Goal: Task Accomplishment & Management: Use online tool/utility

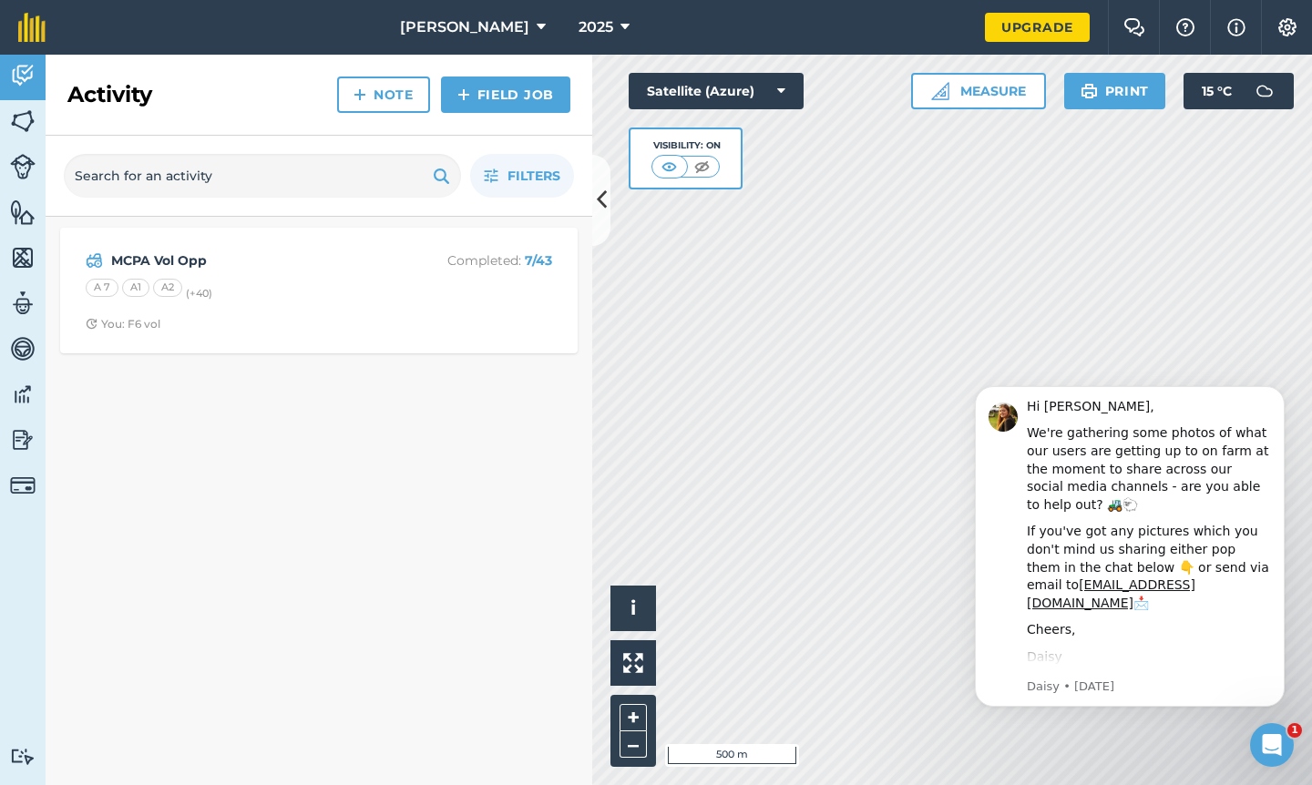
click at [266, 255] on strong "MCPA Vol Opp" at bounding box center [255, 261] width 289 height 20
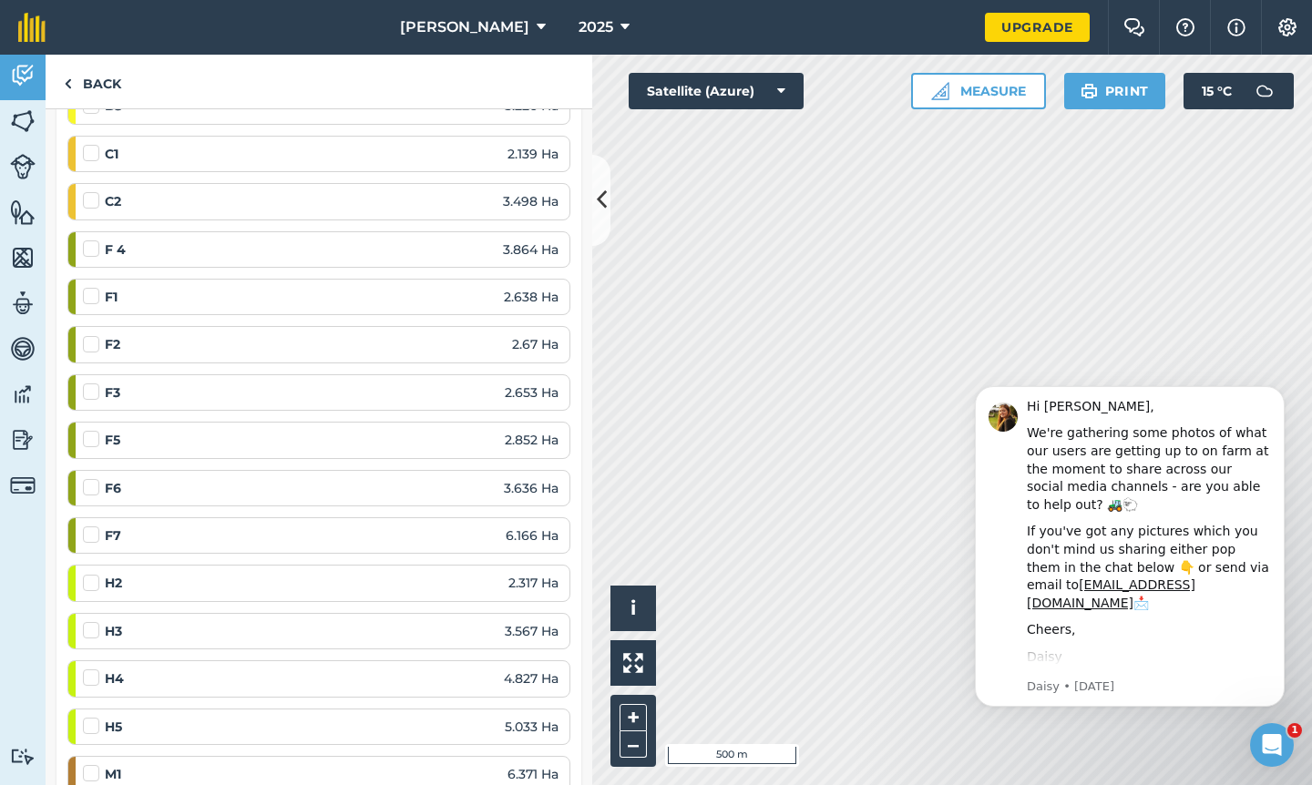
scroll to position [1018, 0]
click at [91, 429] on label at bounding box center [94, 429] width 22 height 0
click at [91, 433] on input "checkbox" at bounding box center [89, 435] width 12 height 12
checkbox input "false"
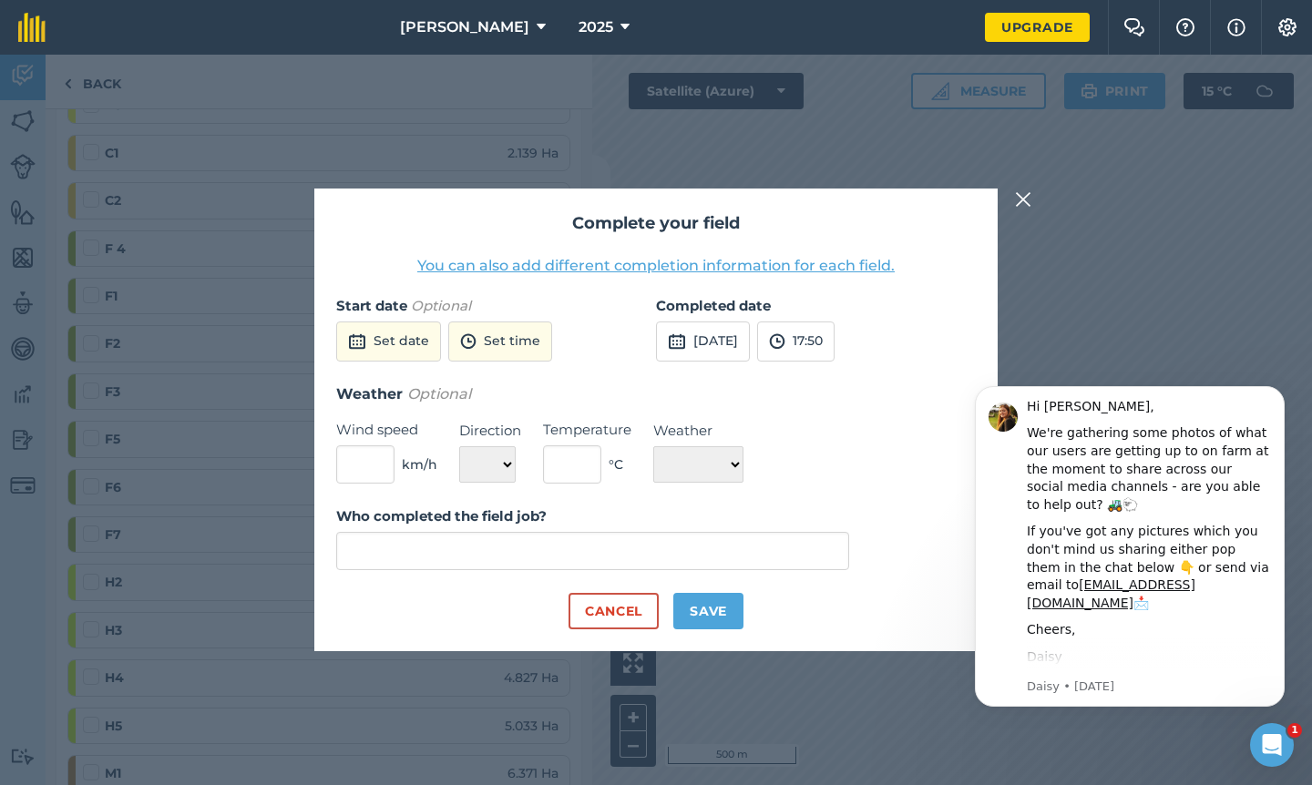
type input "Wimpie Du Toit"
click at [716, 606] on button "Save" at bounding box center [708, 611] width 70 height 36
checkbox input "true"
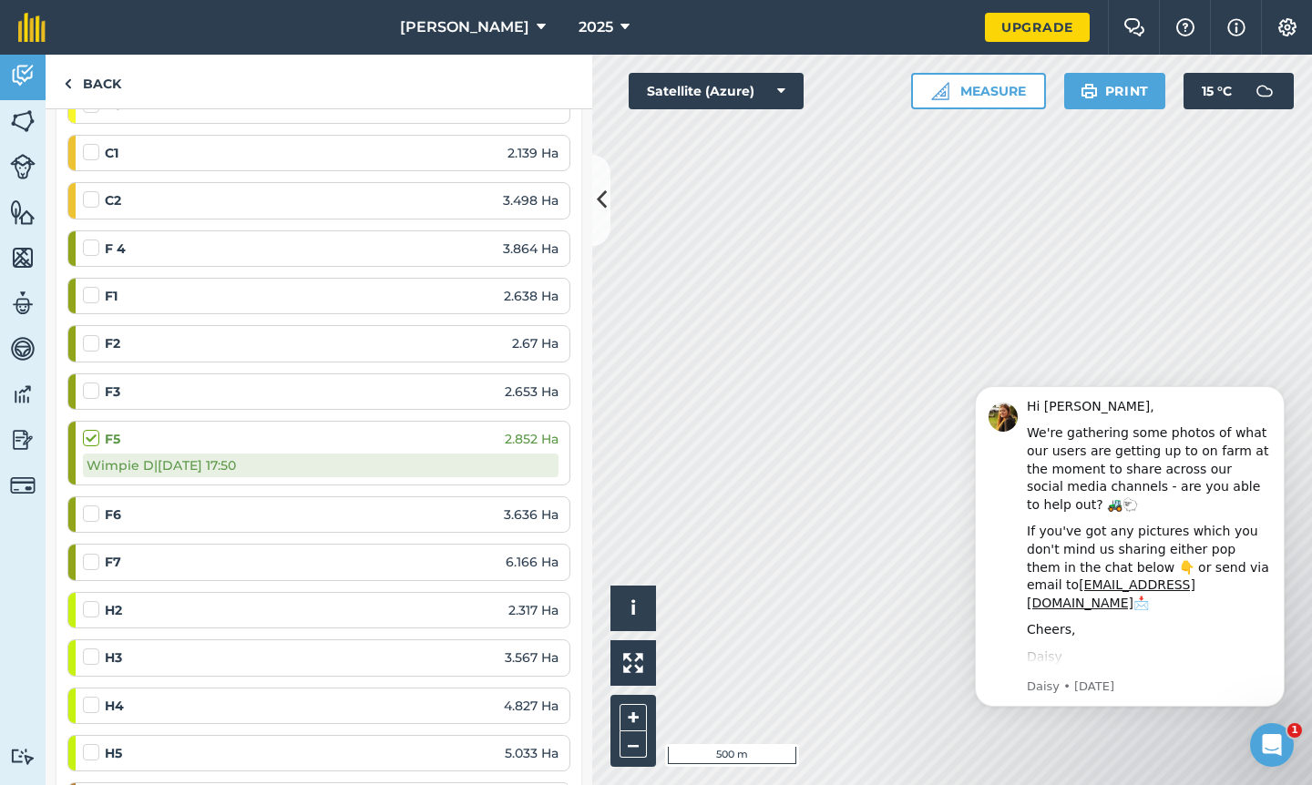
click at [97, 286] on label at bounding box center [94, 286] width 22 height 0
click at [95, 288] on input "checkbox" at bounding box center [89, 292] width 12 height 12
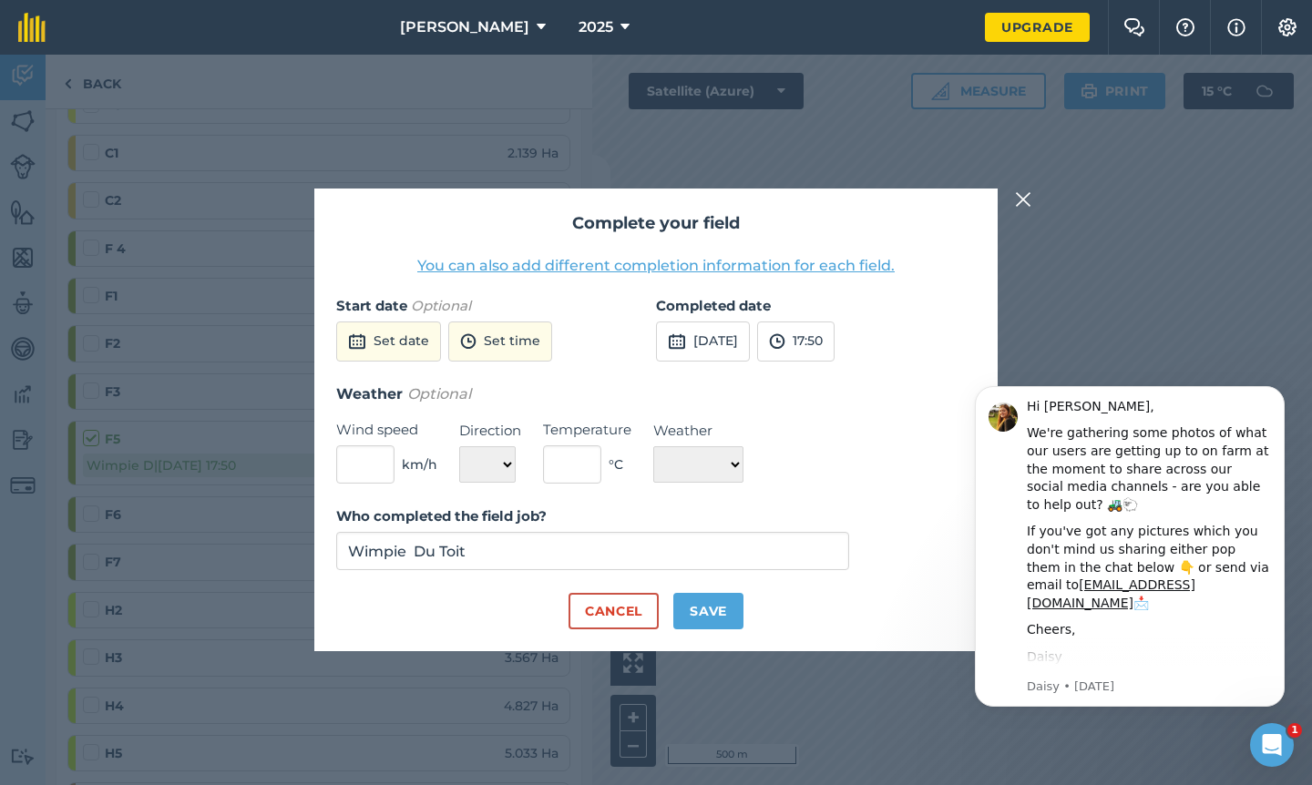
click at [694, 346] on button "[DATE]" at bounding box center [703, 342] width 94 height 40
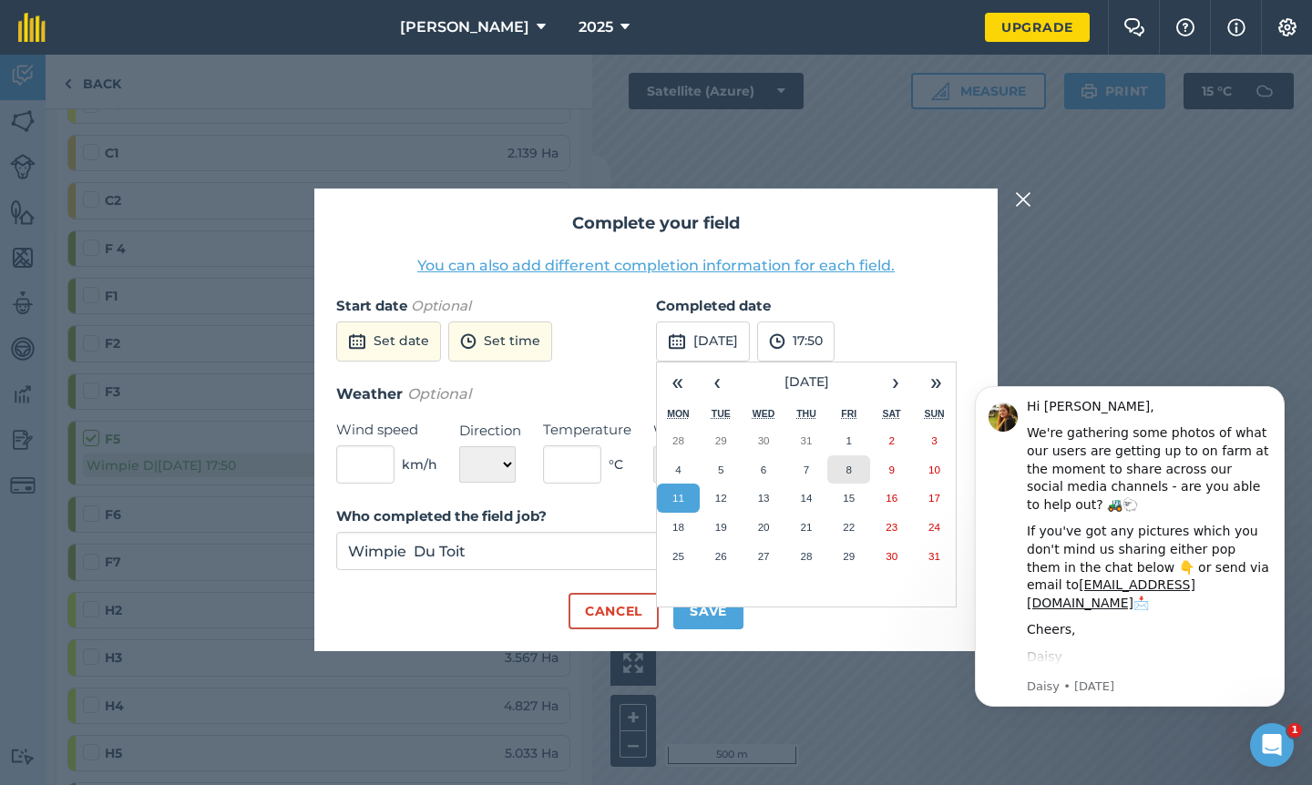
click at [836, 473] on button "8" at bounding box center [848, 469] width 43 height 29
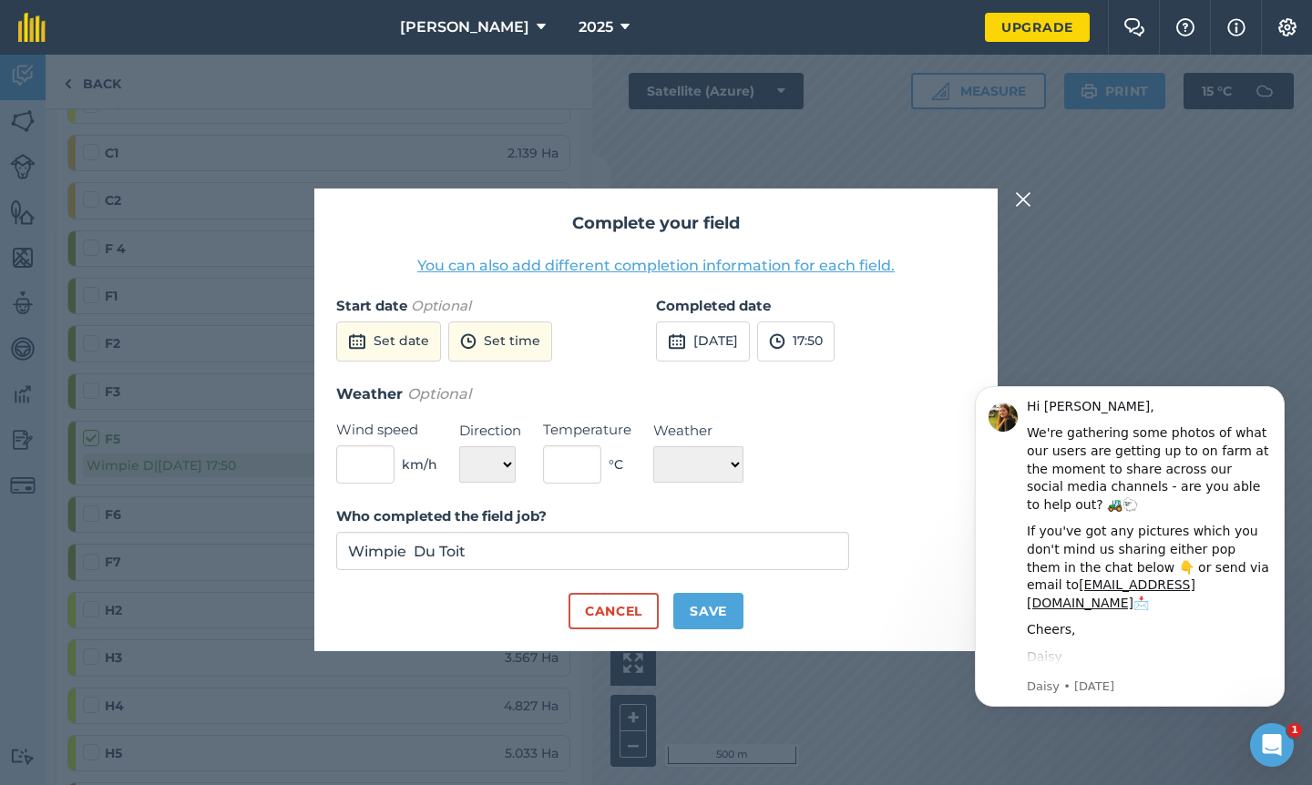
click at [691, 617] on button "Save" at bounding box center [708, 611] width 70 height 36
checkbox input "true"
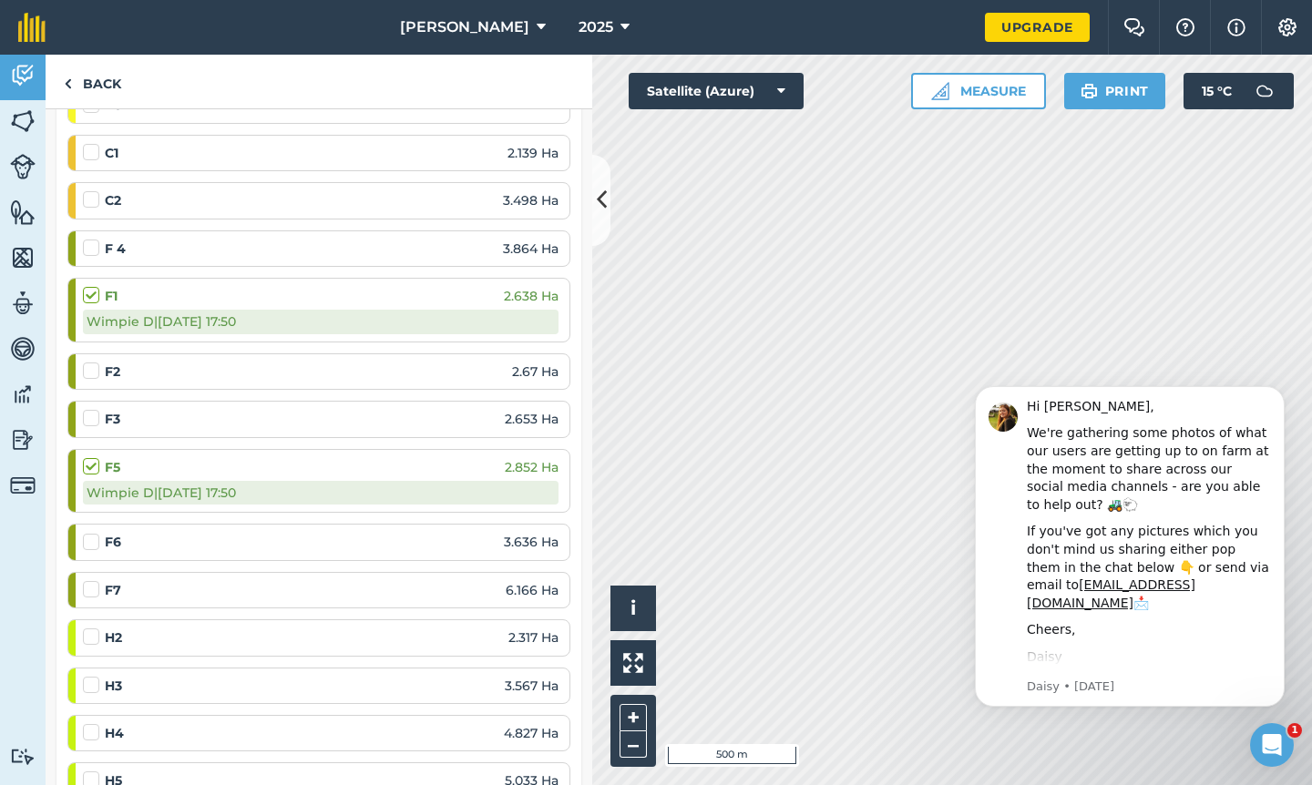
click at [92, 362] on label at bounding box center [94, 362] width 22 height 0
click at [92, 362] on input "checkbox" at bounding box center [89, 368] width 12 height 12
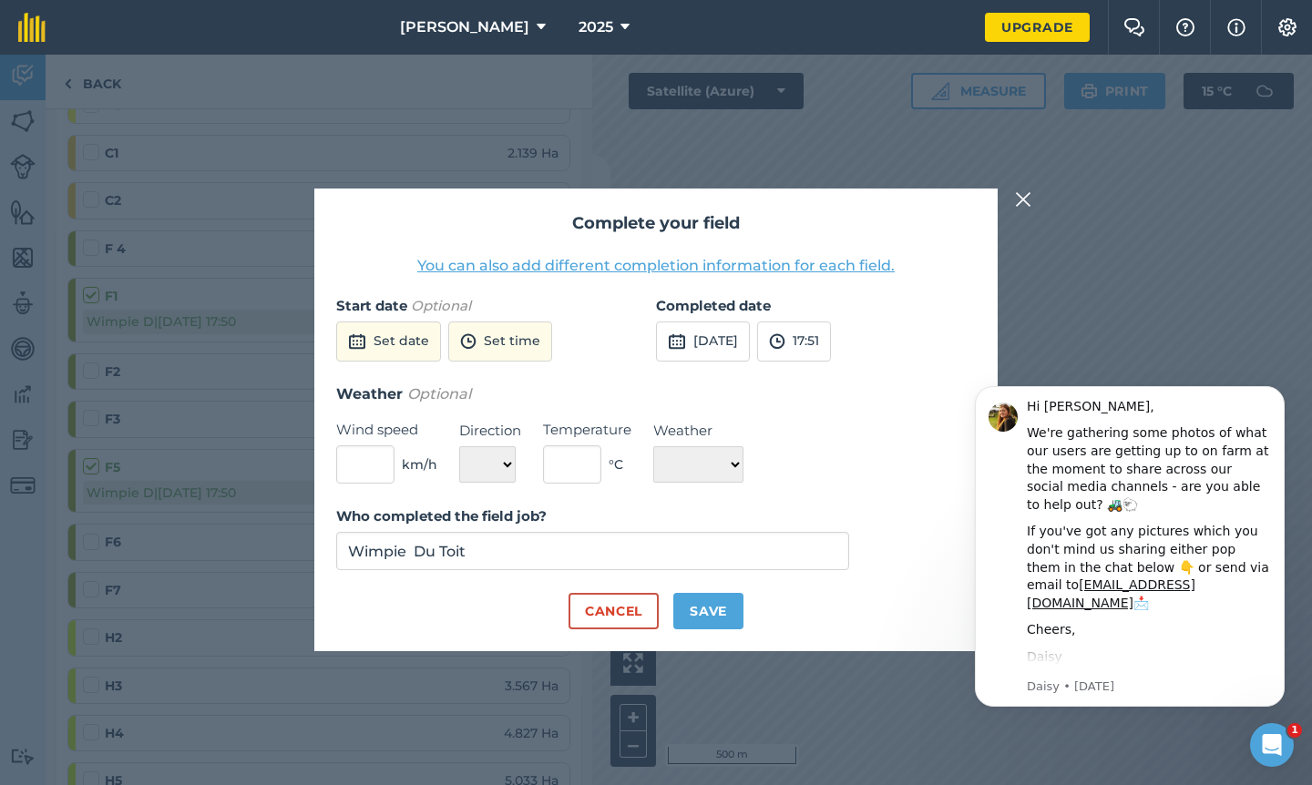
click at [732, 349] on button "[DATE]" at bounding box center [703, 342] width 94 height 40
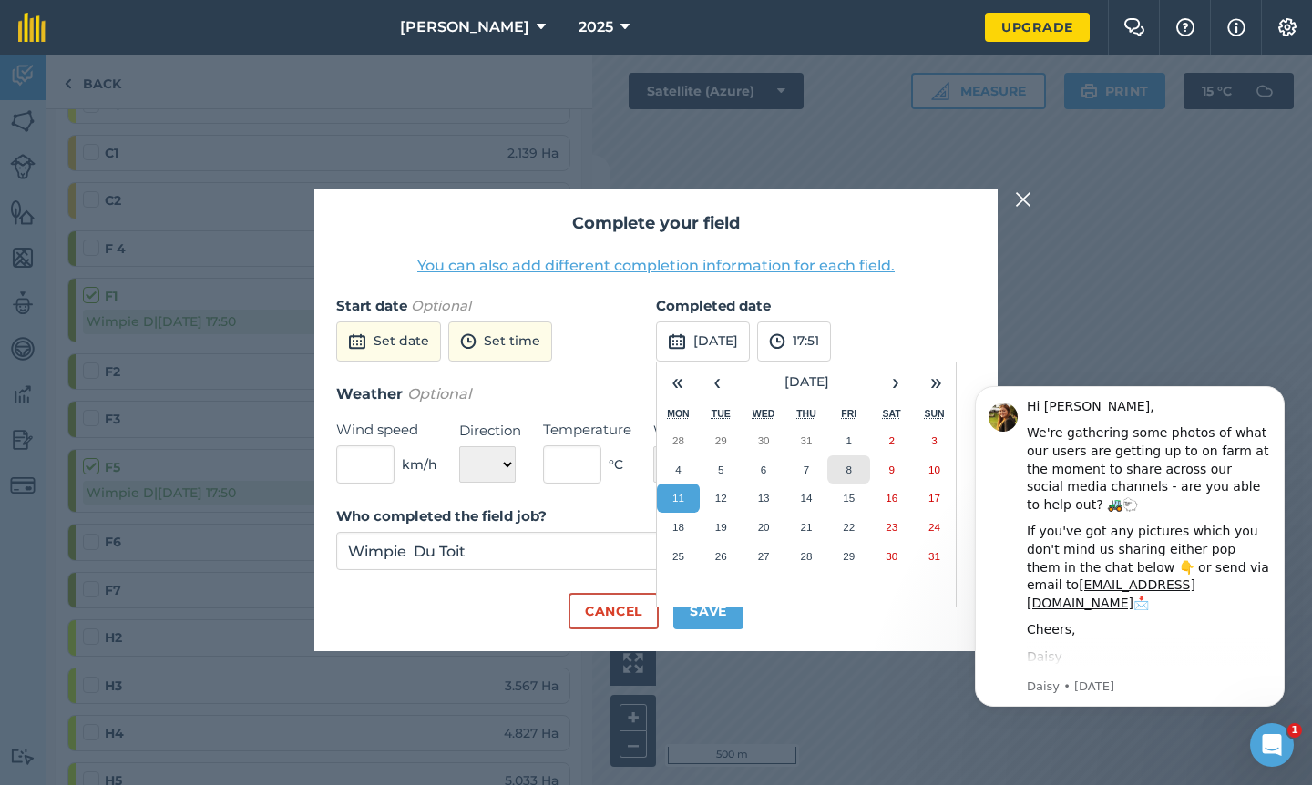
click at [855, 470] on button "8" at bounding box center [848, 469] width 43 height 29
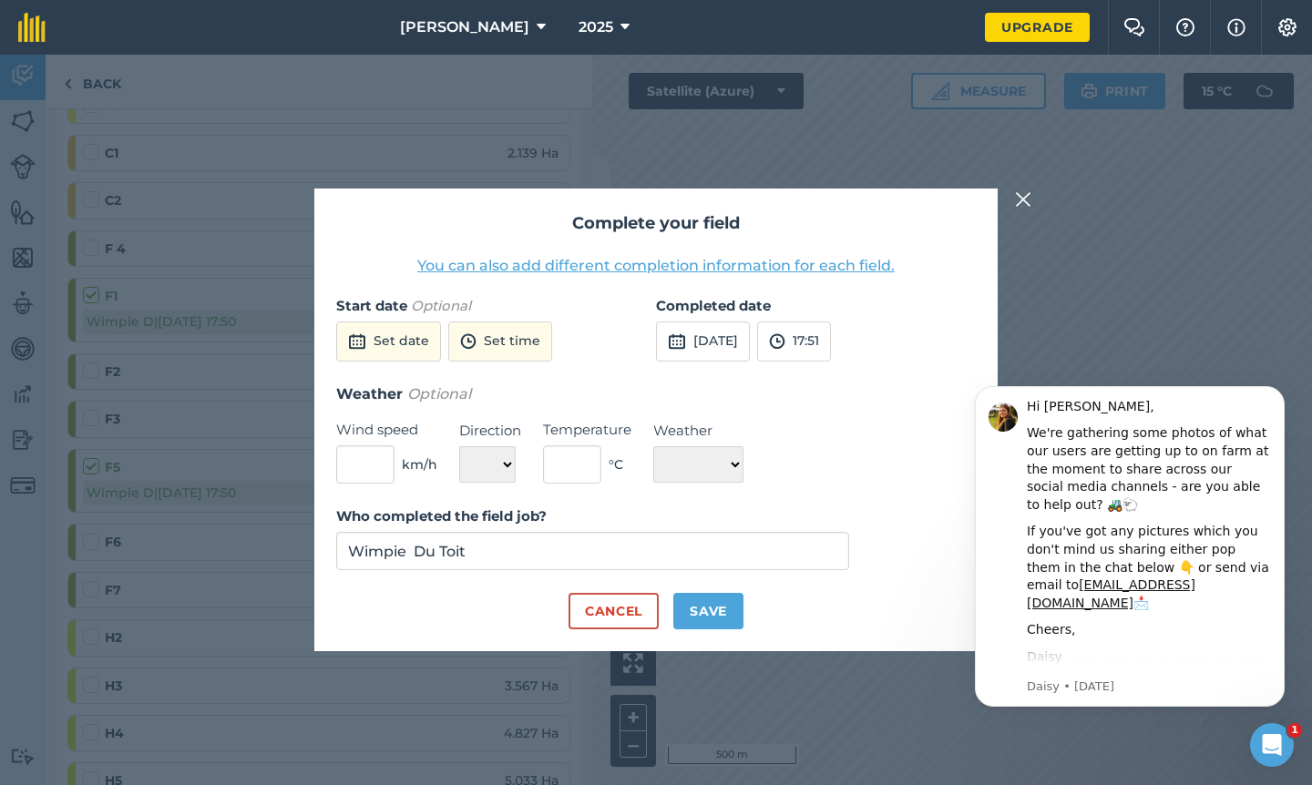
click at [707, 600] on button "Save" at bounding box center [708, 611] width 70 height 36
checkbox input "true"
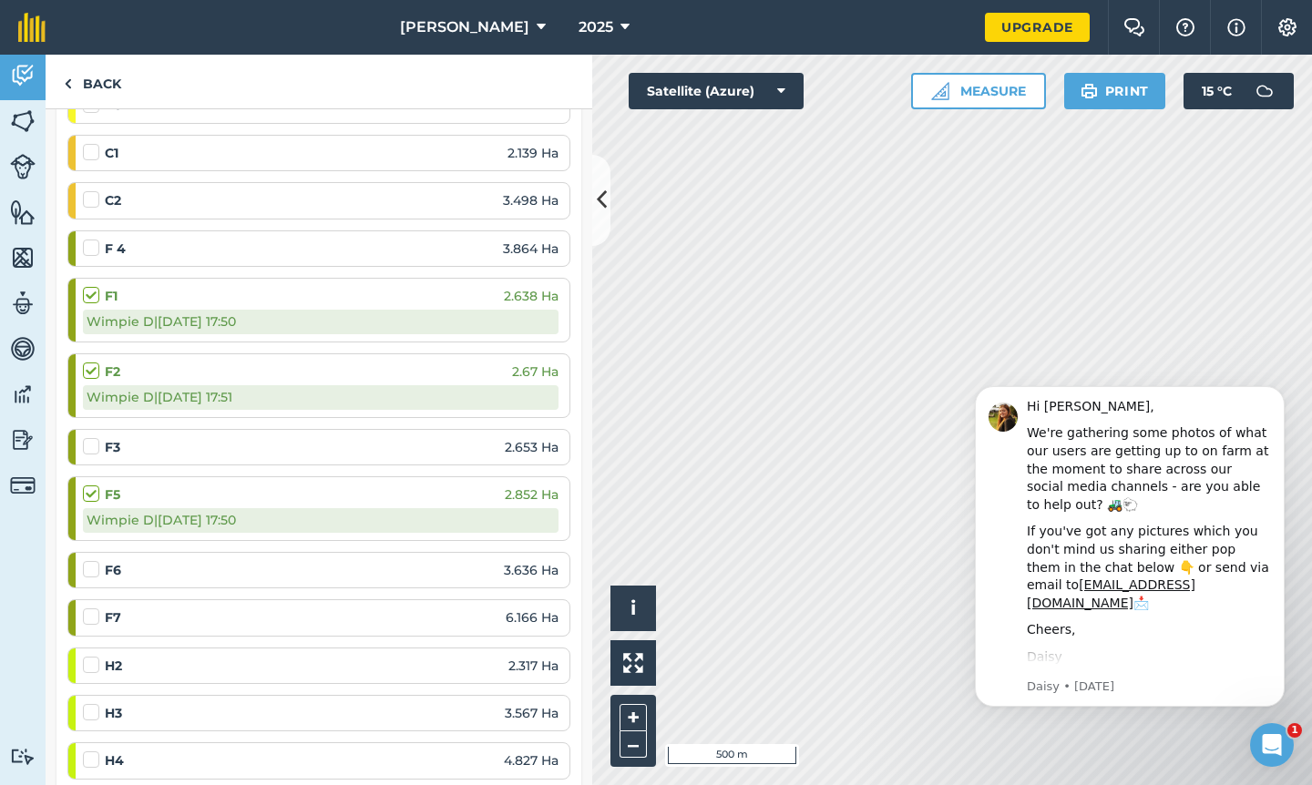
click at [91, 437] on label at bounding box center [94, 437] width 22 height 0
click at [91, 439] on input "checkbox" at bounding box center [89, 443] width 12 height 12
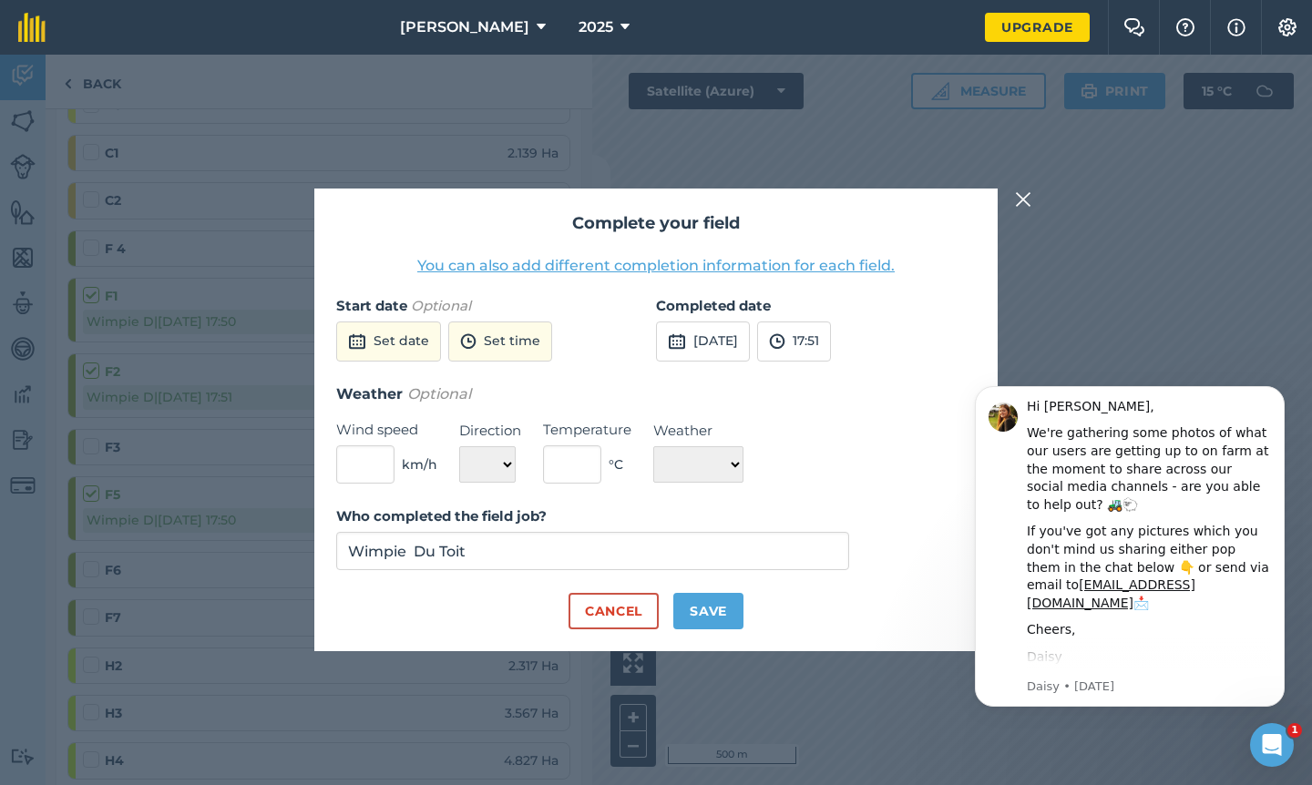
click at [739, 347] on button "[DATE]" at bounding box center [703, 342] width 94 height 40
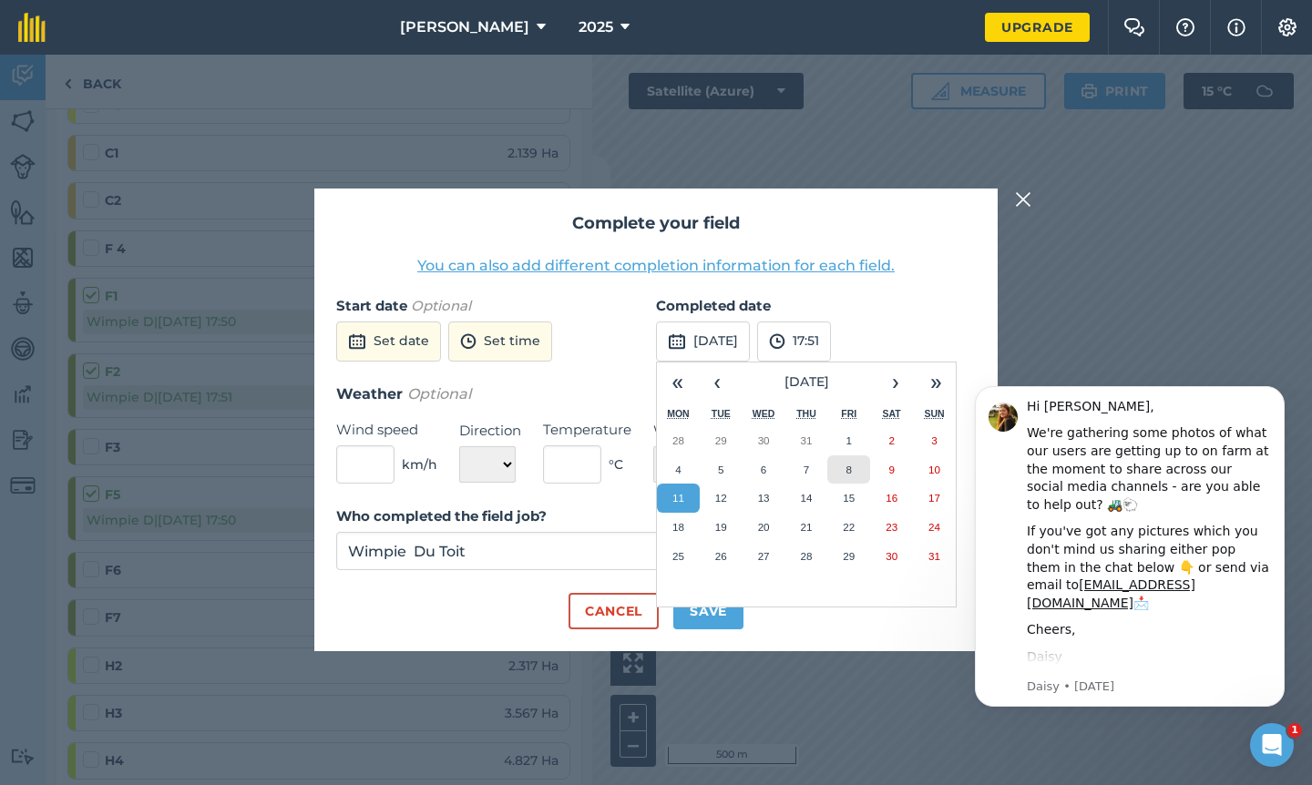
click at [855, 464] on button "8" at bounding box center [848, 469] width 43 height 29
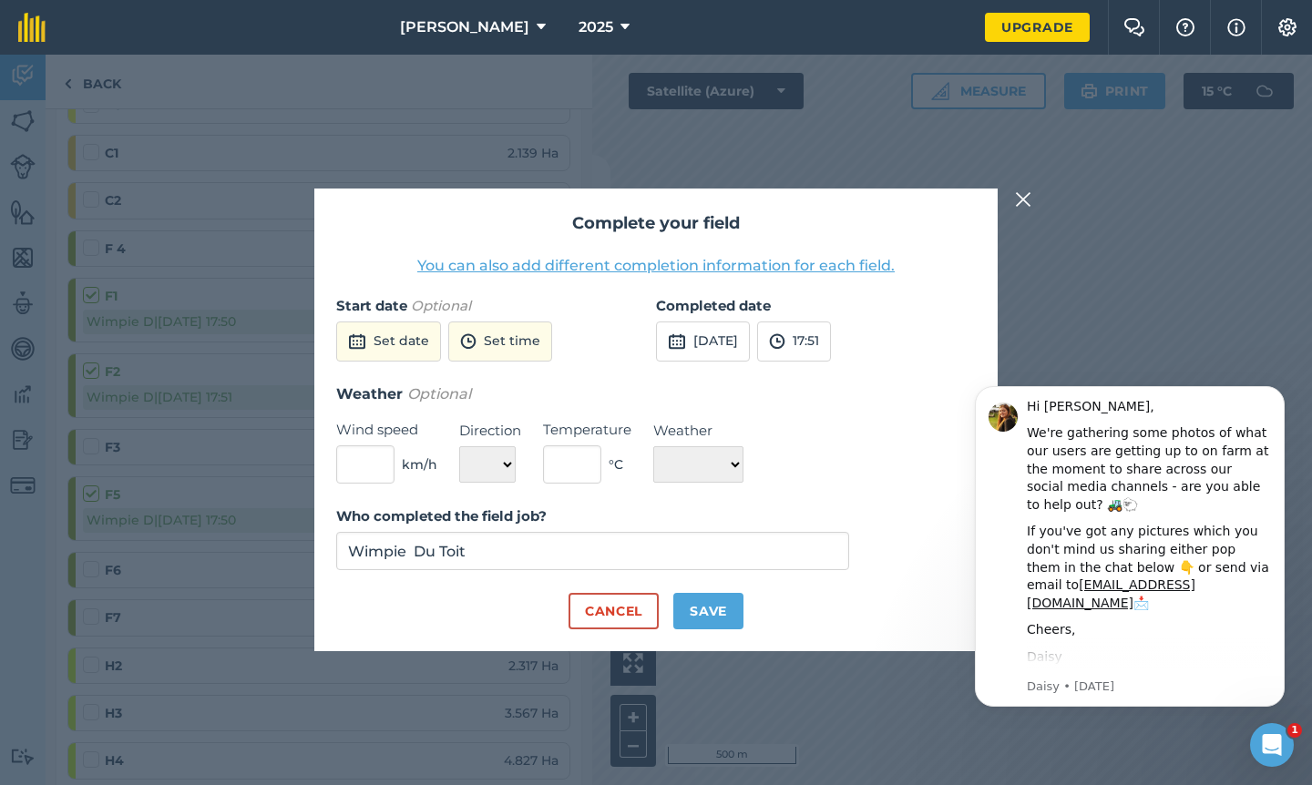
click at [709, 606] on button "Save" at bounding box center [708, 611] width 70 height 36
checkbox input "true"
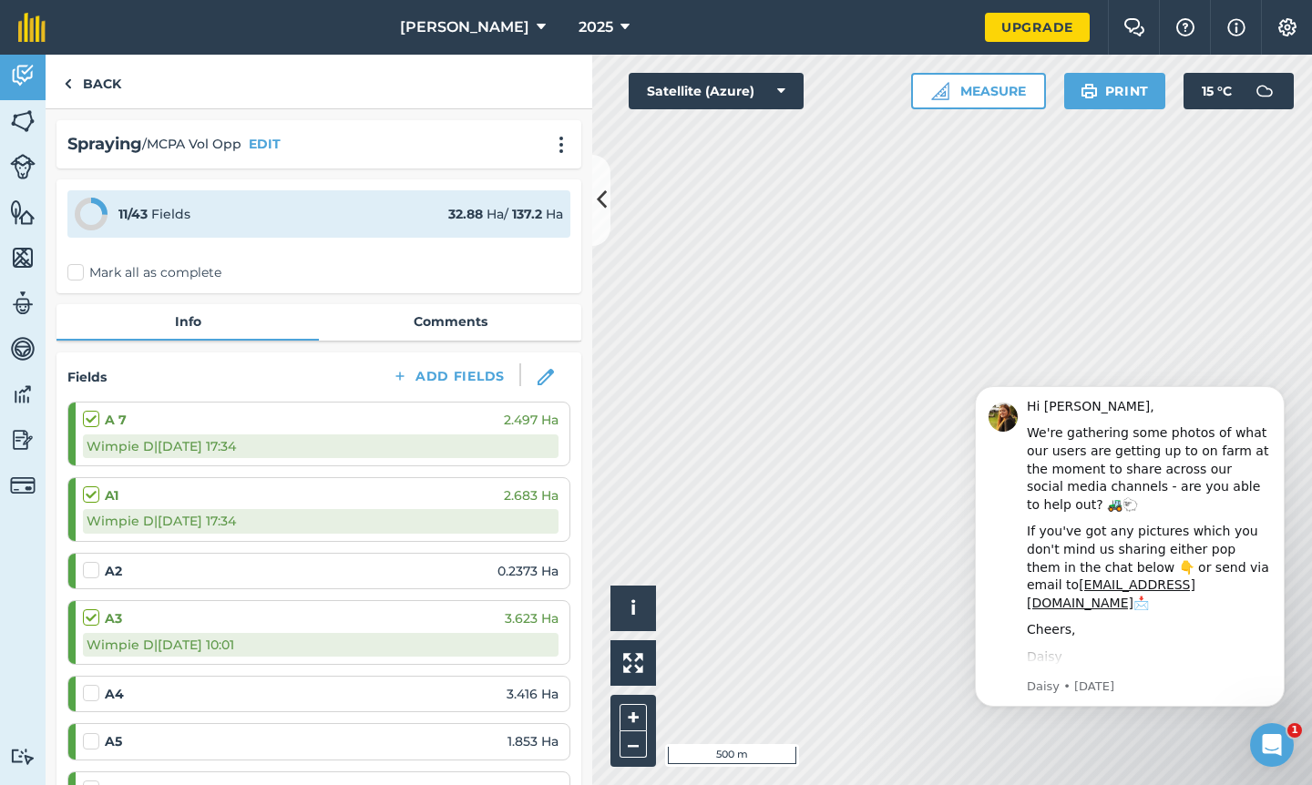
scroll to position [0, 0]
click at [76, 74] on link "Back" at bounding box center [93, 82] width 94 height 54
